Goal: Obtain resource: Obtain resource

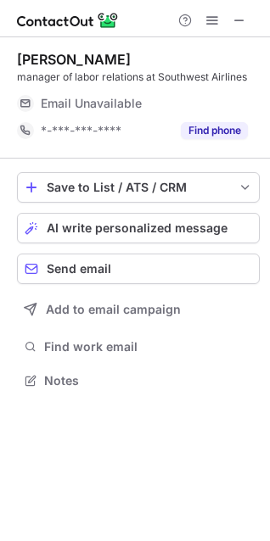
scroll to position [368, 270]
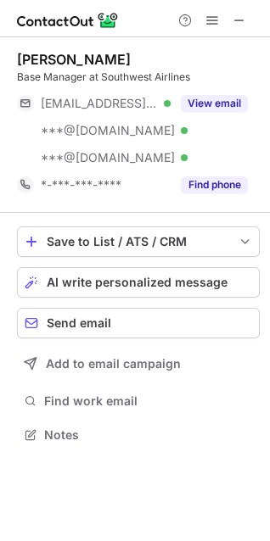
scroll to position [423, 270]
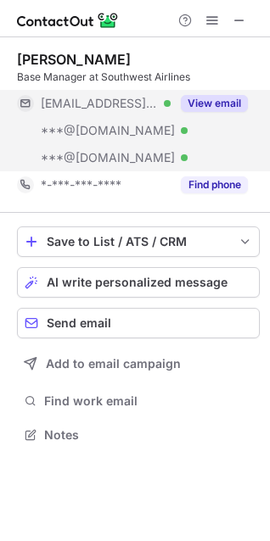
click at [212, 109] on button "View email" at bounding box center [214, 103] width 67 height 17
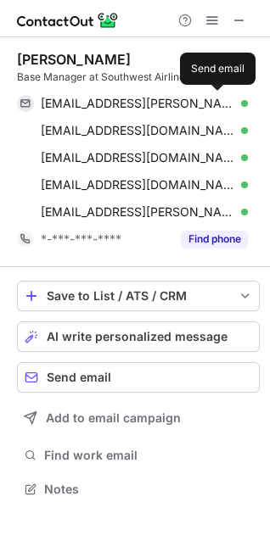
scroll to position [477, 270]
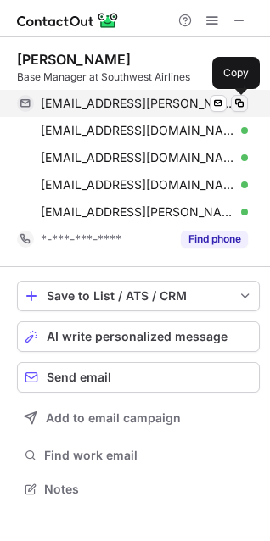
click at [241, 108] on span at bounding box center [239, 104] width 14 height 14
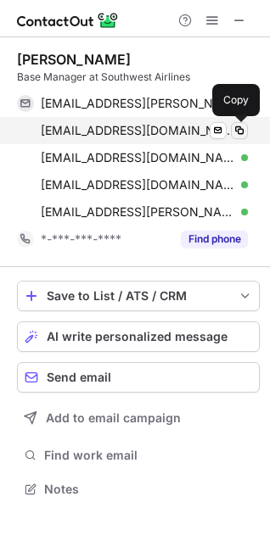
click at [241, 131] on span at bounding box center [239, 131] width 14 height 14
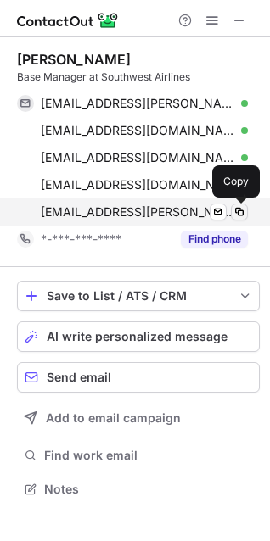
click at [242, 207] on span at bounding box center [239, 212] width 14 height 14
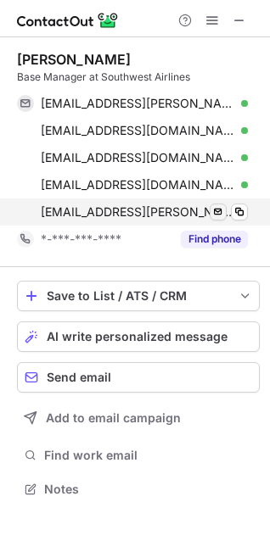
drag, startPoint x: 225, startPoint y: 235, endPoint x: 225, endPoint y: 213, distance: 22.1
click at [225, 235] on button "Find phone" at bounding box center [214, 239] width 67 height 17
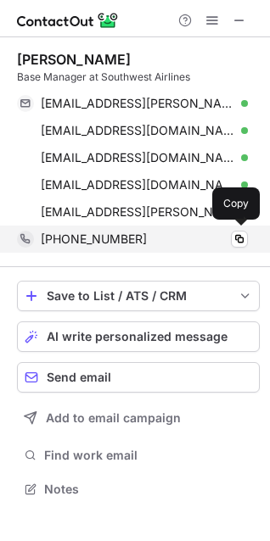
click at [237, 229] on div "+16463870682 Copy" at bounding box center [132, 239] width 231 height 27
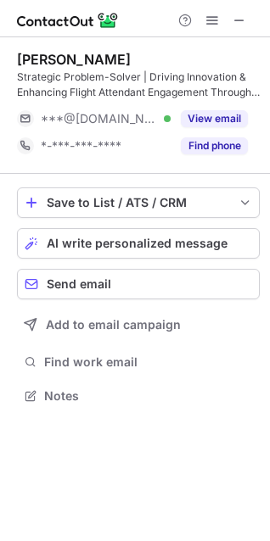
scroll to position [384, 270]
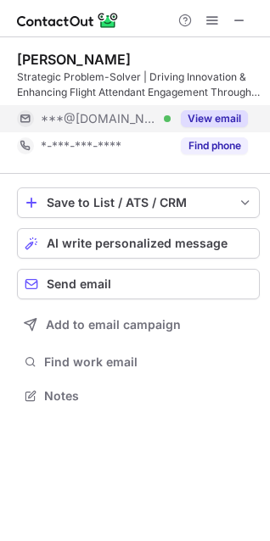
click at [194, 117] on button "View email" at bounding box center [214, 118] width 67 height 17
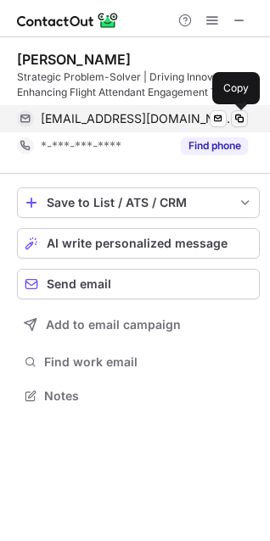
click at [235, 119] on span at bounding box center [239, 119] width 14 height 14
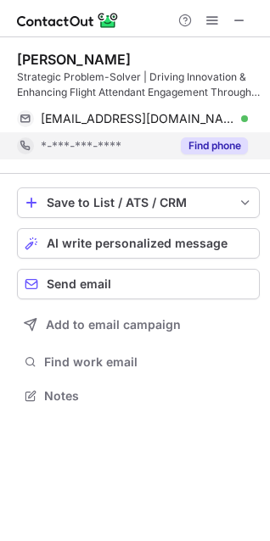
click at [210, 143] on button "Find phone" at bounding box center [214, 145] width 67 height 17
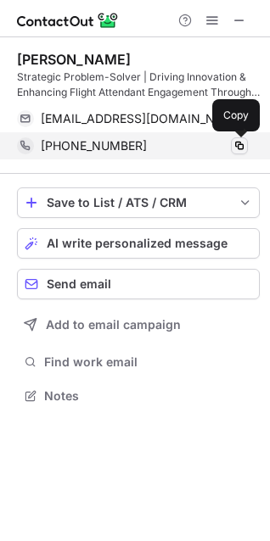
click at [239, 140] on span at bounding box center [239, 146] width 14 height 14
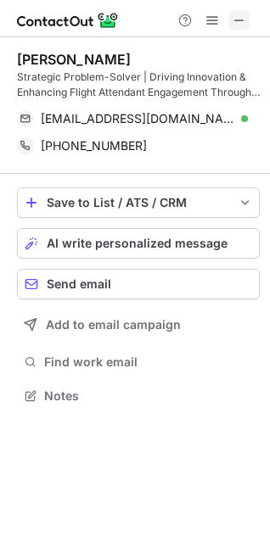
click at [238, 21] on span at bounding box center [239, 21] width 14 height 14
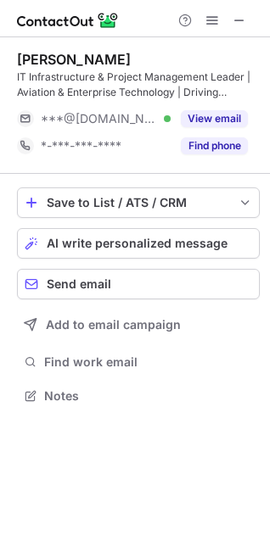
scroll to position [384, 270]
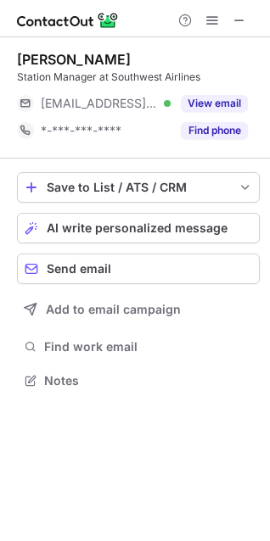
scroll to position [368, 270]
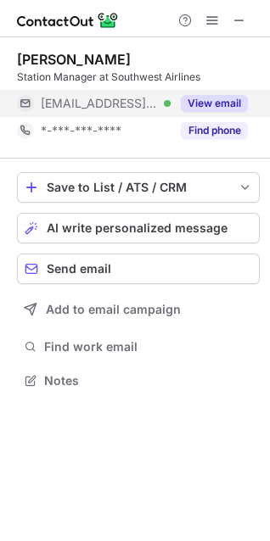
click at [200, 98] on button "View email" at bounding box center [214, 103] width 67 height 17
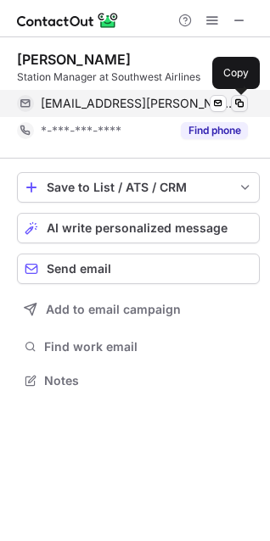
click at [234, 106] on span at bounding box center [239, 104] width 14 height 14
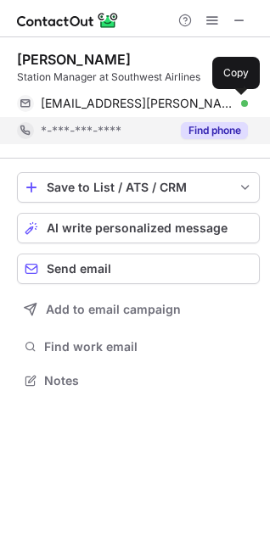
click at [219, 126] on button "Find phone" at bounding box center [214, 130] width 67 height 17
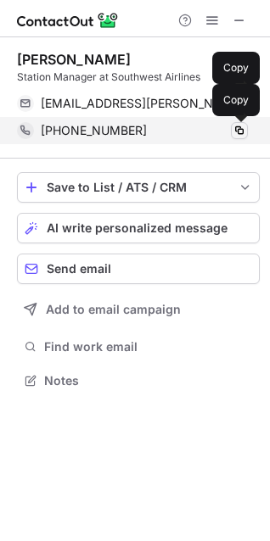
click at [234, 133] on span at bounding box center [239, 131] width 14 height 14
